Goal: Transaction & Acquisition: Purchase product/service

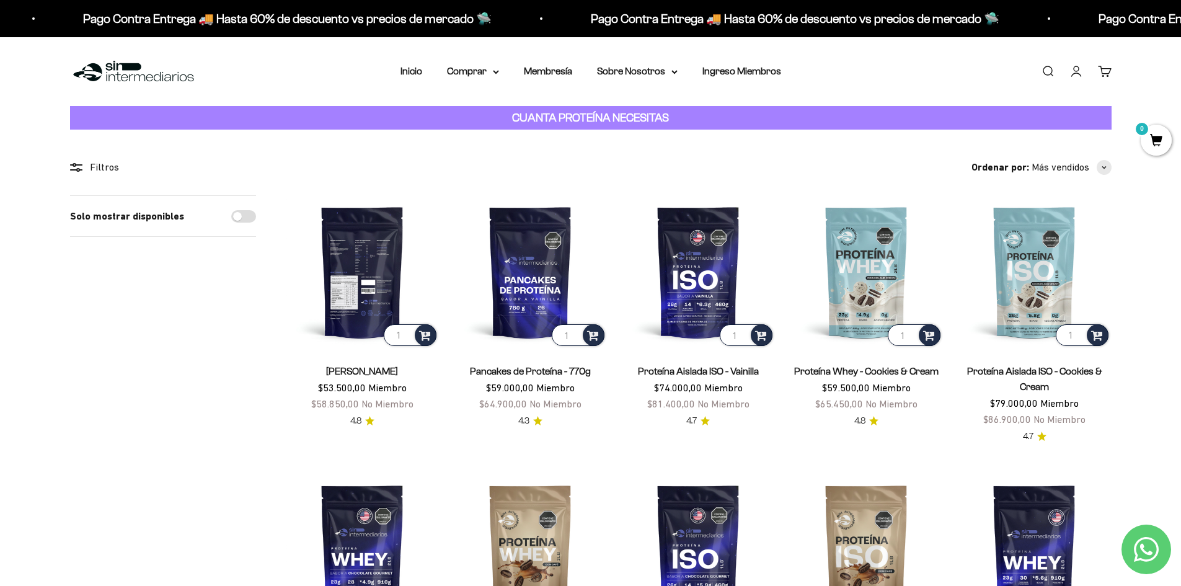
click at [387, 276] on img at bounding box center [362, 271] width 153 height 153
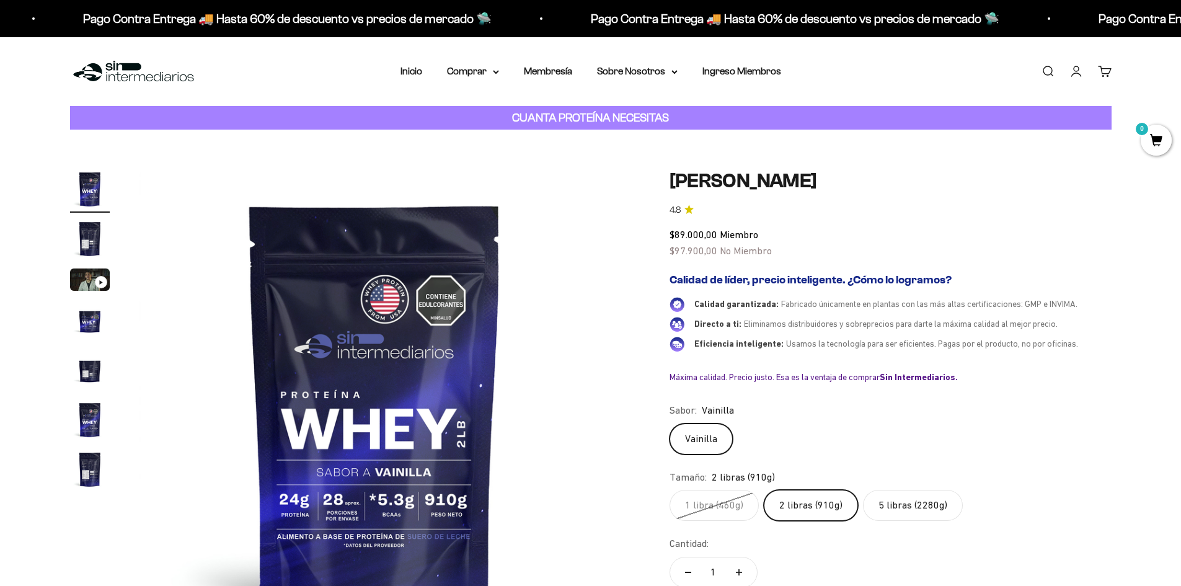
click at [927, 504] on label "5 libras (2280g)" at bounding box center [913, 505] width 100 height 31
click at [669, 490] on input "5 libras (2280g)" at bounding box center [669, 489] width 1 height 1
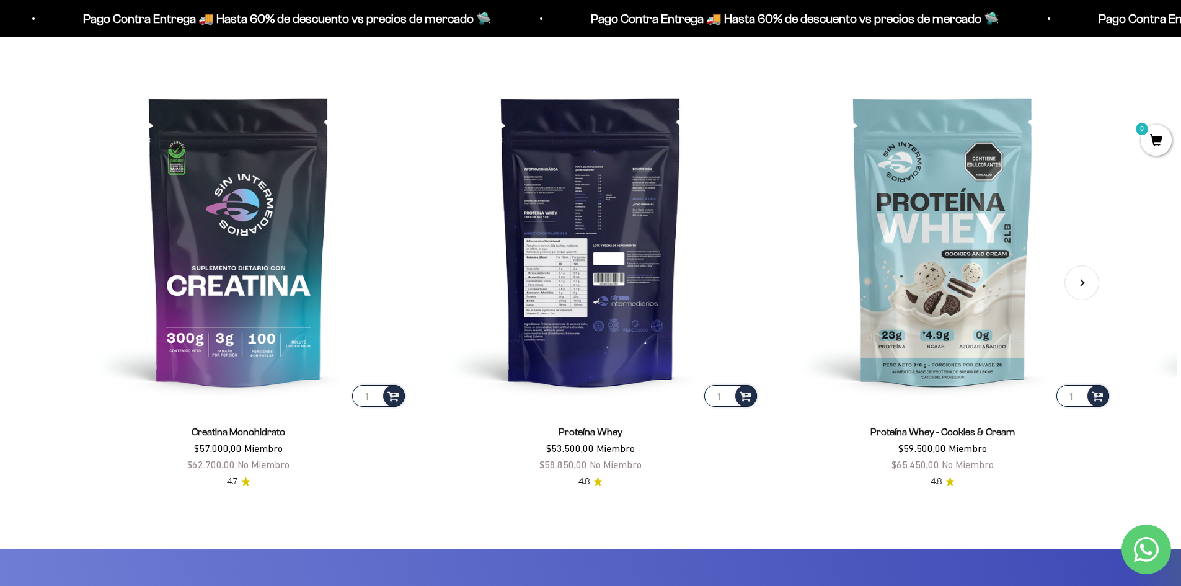
scroll to position [2889, 0]
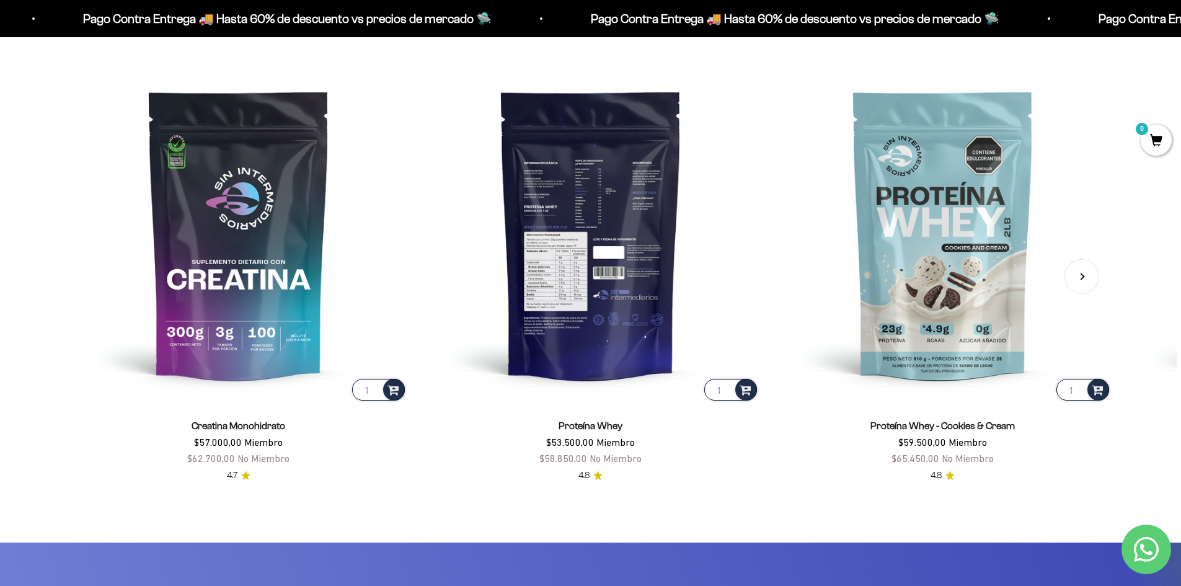
click at [622, 300] on img at bounding box center [590, 234] width 337 height 337
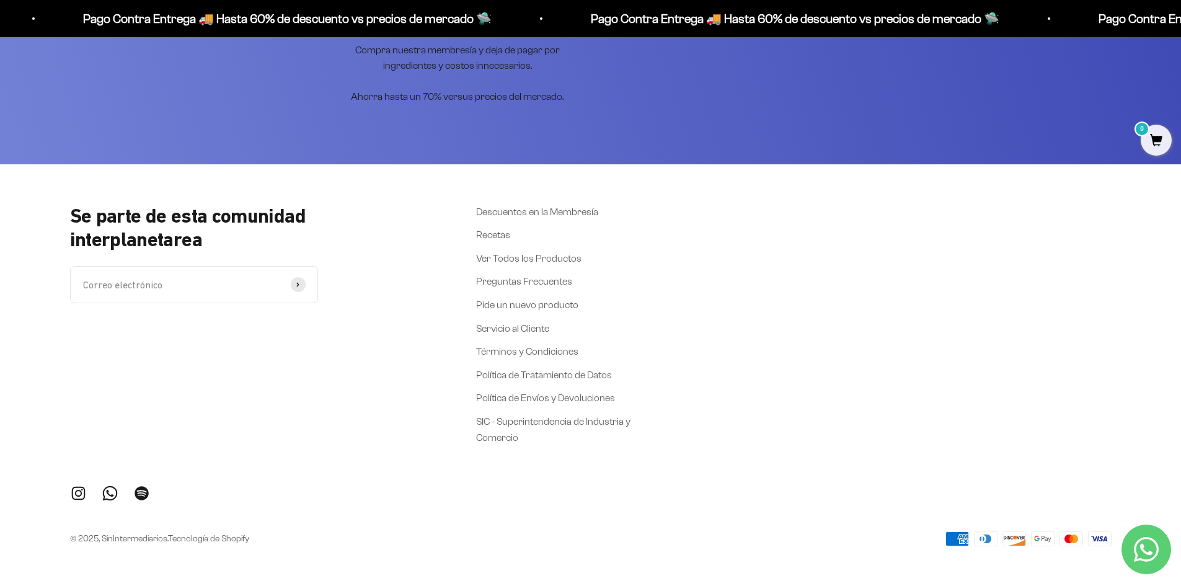
scroll to position [3349, 0]
click at [531, 280] on link "Preguntas Frecuentes" at bounding box center [524, 281] width 96 height 16
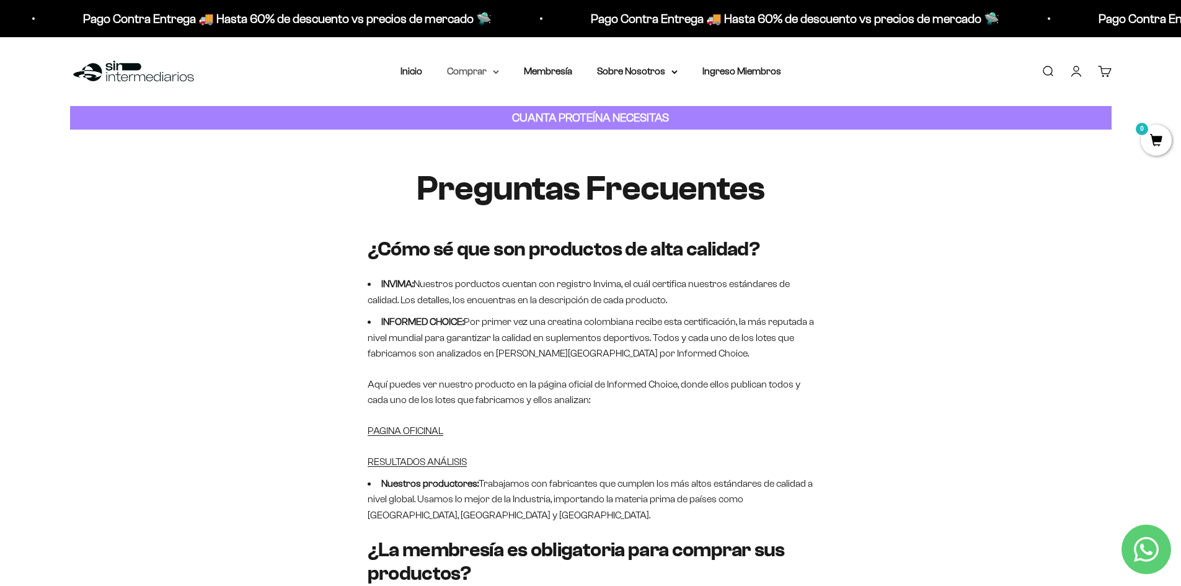
click at [482, 73] on summary "Comprar" at bounding box center [473, 71] width 52 height 16
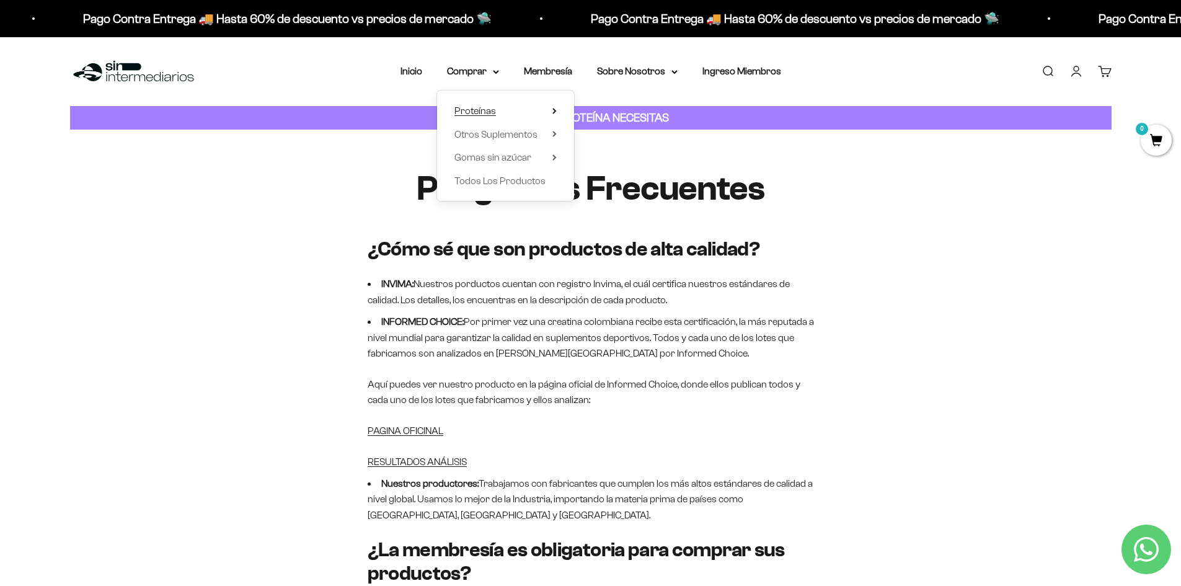
click at [516, 108] on summary "Proteínas" at bounding box center [505, 111] width 102 height 16
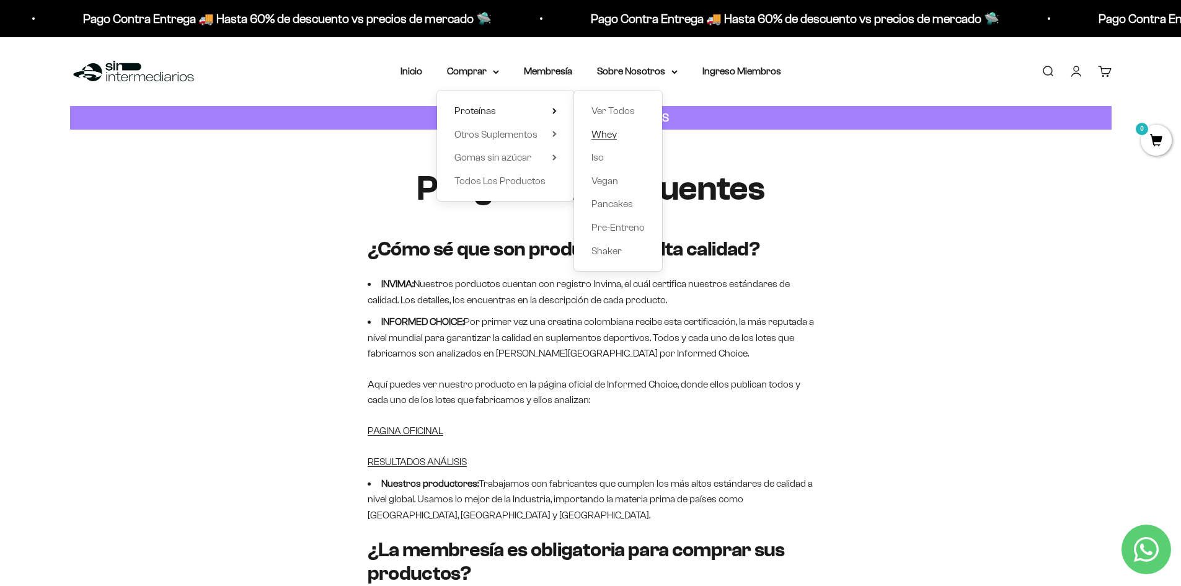
click at [619, 134] on link "Whey" at bounding box center [617, 134] width 53 height 16
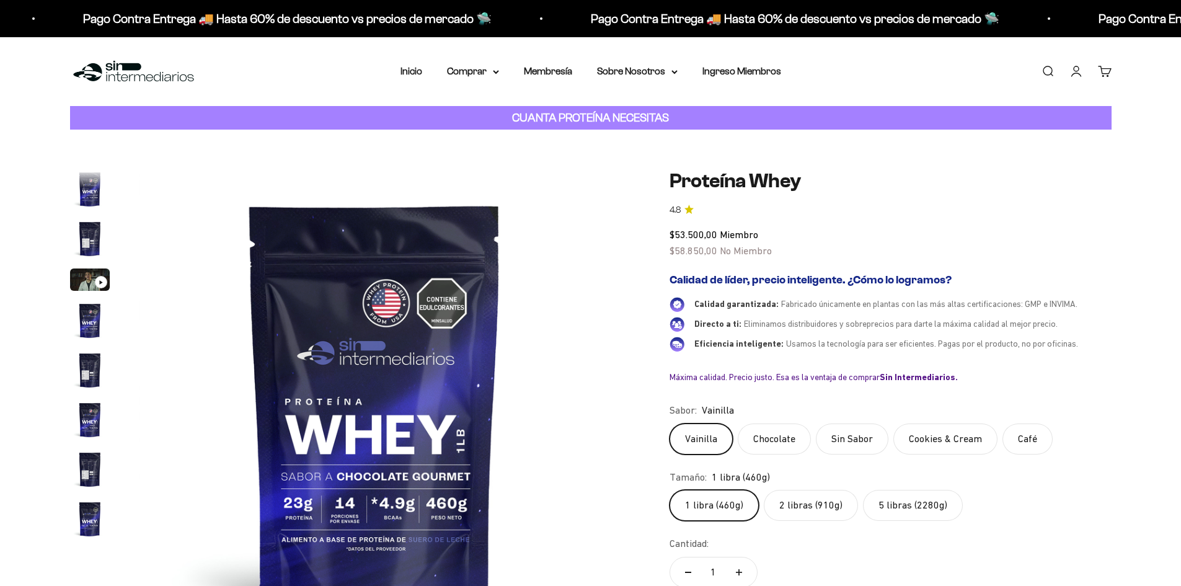
scroll to position [596, 0]
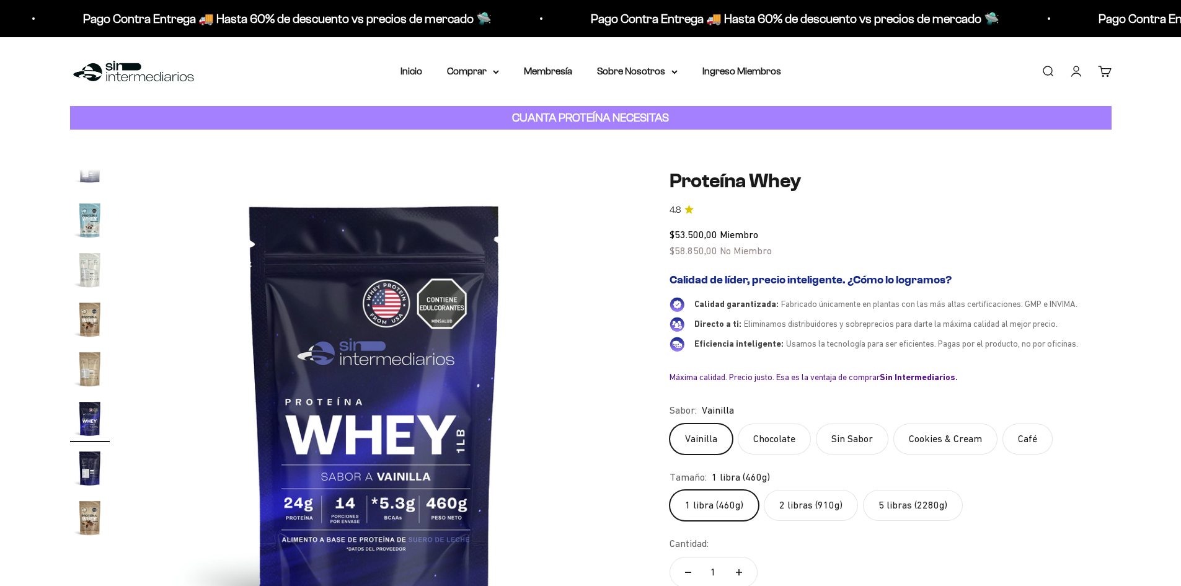
click at [827, 511] on label "2 libras (910g)" at bounding box center [811, 505] width 94 height 31
click at [669, 490] on input "2 libras (910g)" at bounding box center [669, 489] width 1 height 1
radio input "true"
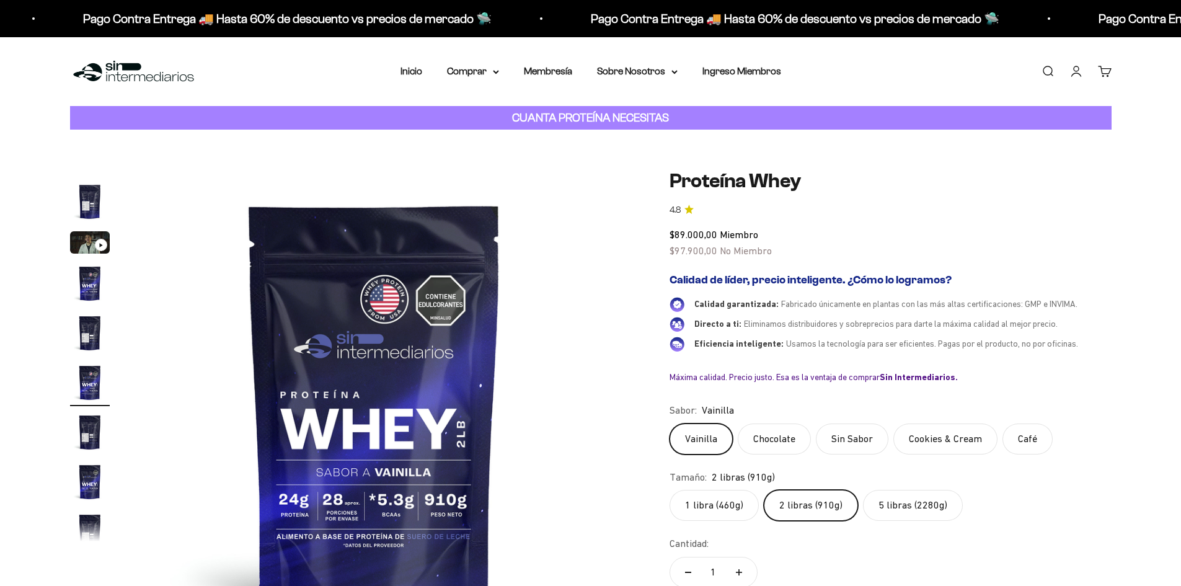
scroll to position [23, 0]
